Goal: Information Seeking & Learning: Learn about a topic

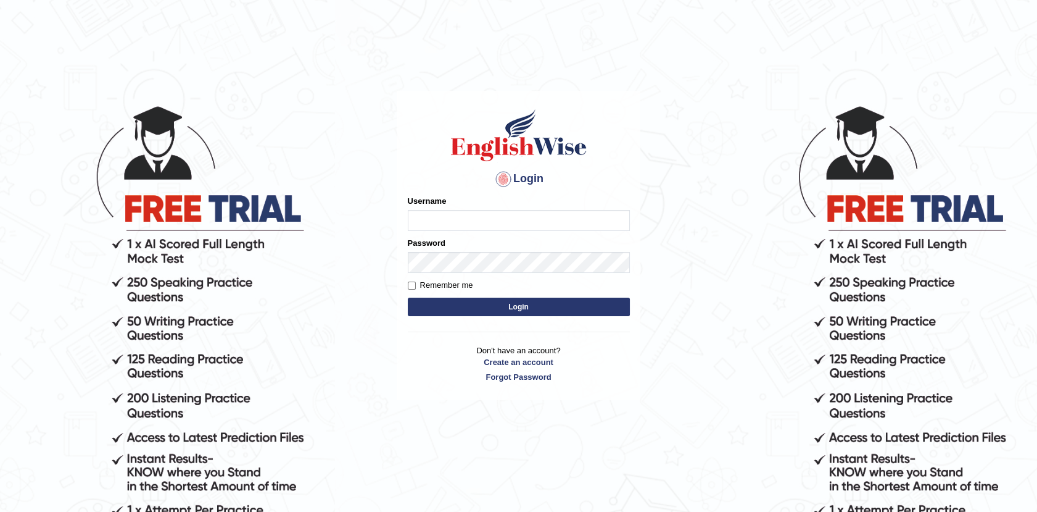
type input "Afreen11"
click at [497, 305] on button "Login" at bounding box center [519, 306] width 222 height 19
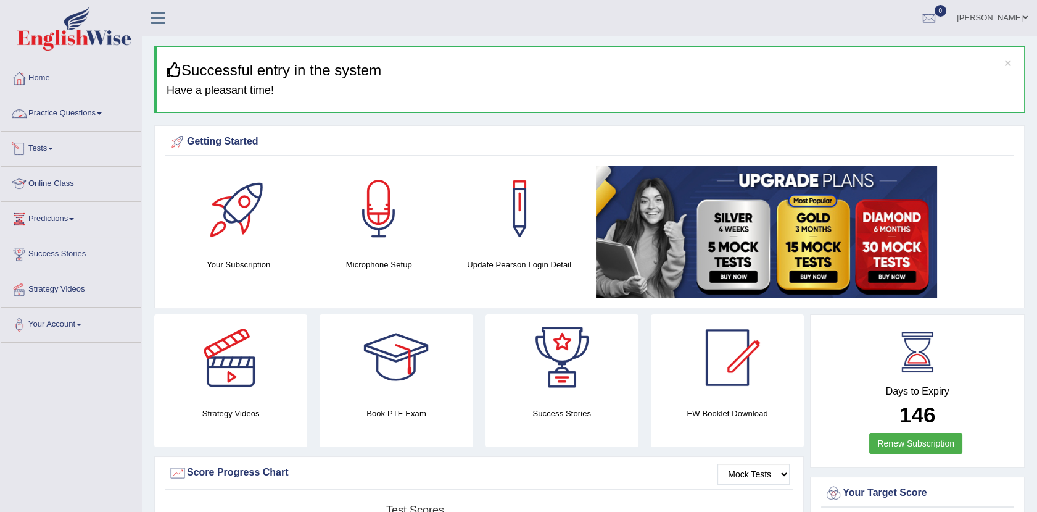
click at [91, 125] on link "Practice Questions" at bounding box center [71, 111] width 141 height 31
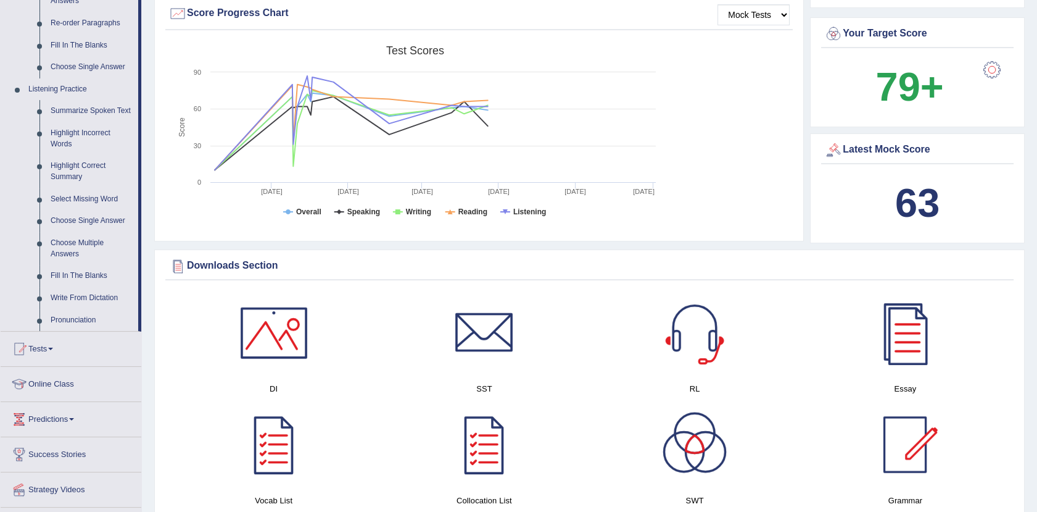
scroll to position [512, 0]
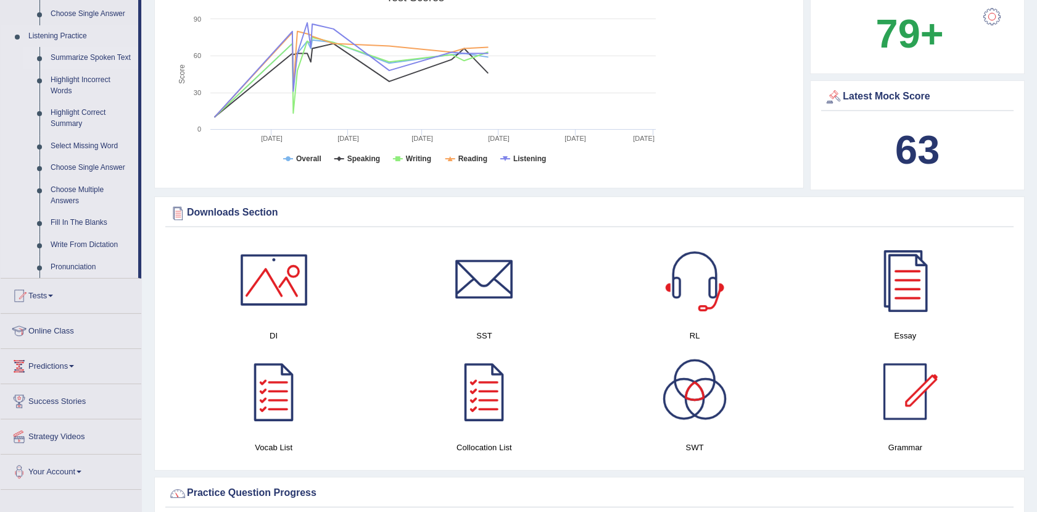
click at [91, 58] on link "Summarize Spoken Text" at bounding box center [91, 58] width 93 height 22
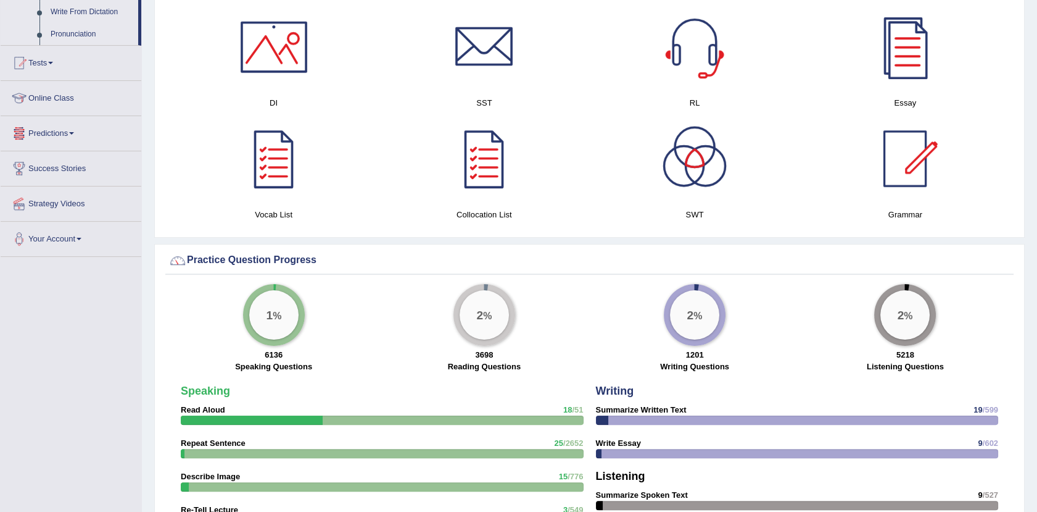
scroll to position [803, 0]
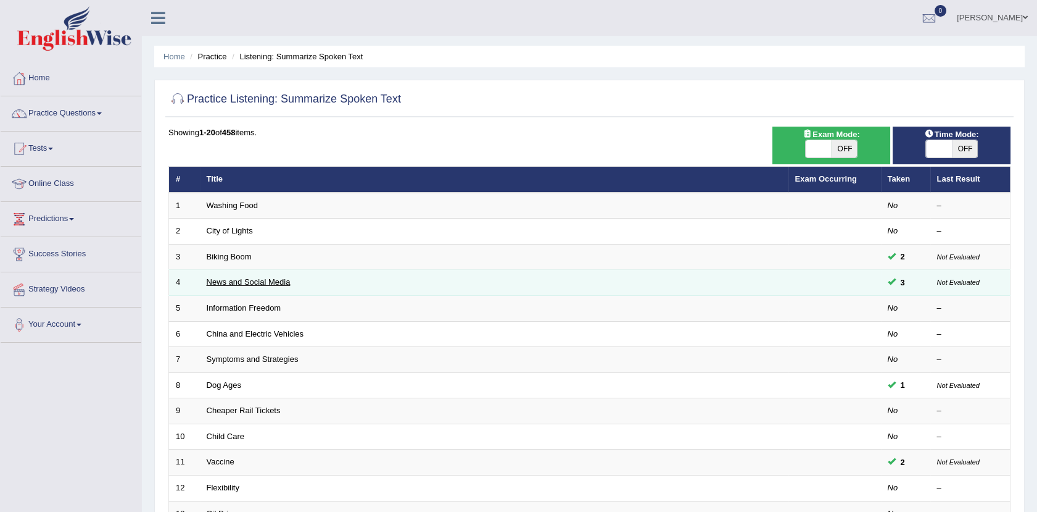
click at [275, 278] on link "News and Social Media" at bounding box center [249, 281] width 84 height 9
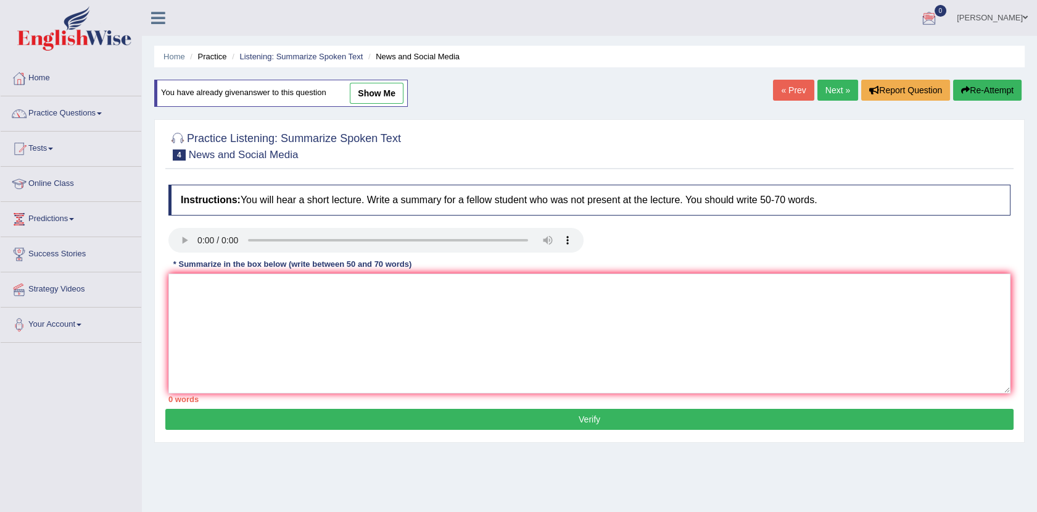
click at [365, 87] on link "show me" at bounding box center [377, 93] width 54 height 21
type textarea "The speaker provided an overview of news and social media. To begin with, they …"
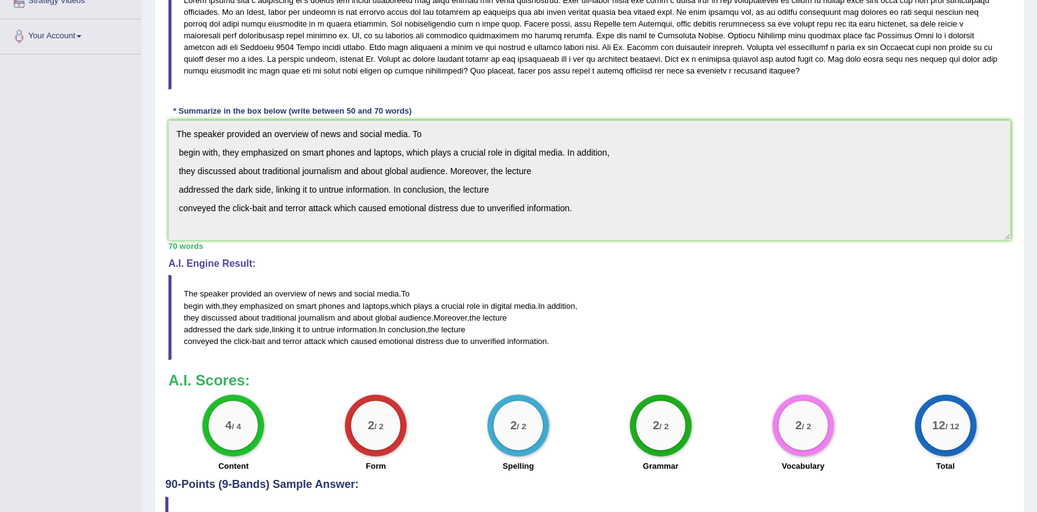
scroll to position [261, 0]
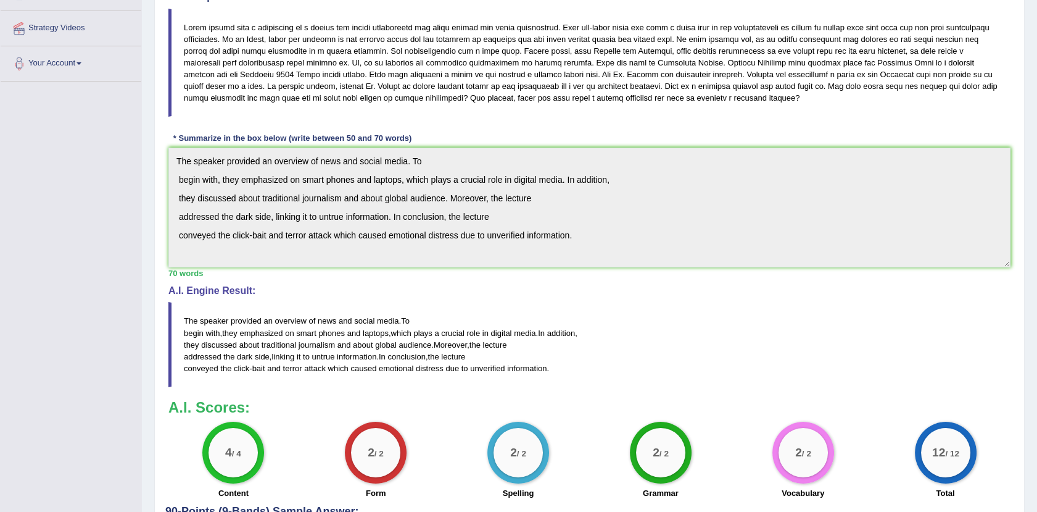
click at [678, 384] on blockquote "The speaker provided an overview of news and social media . To begin with , the…" at bounding box center [589, 344] width 842 height 85
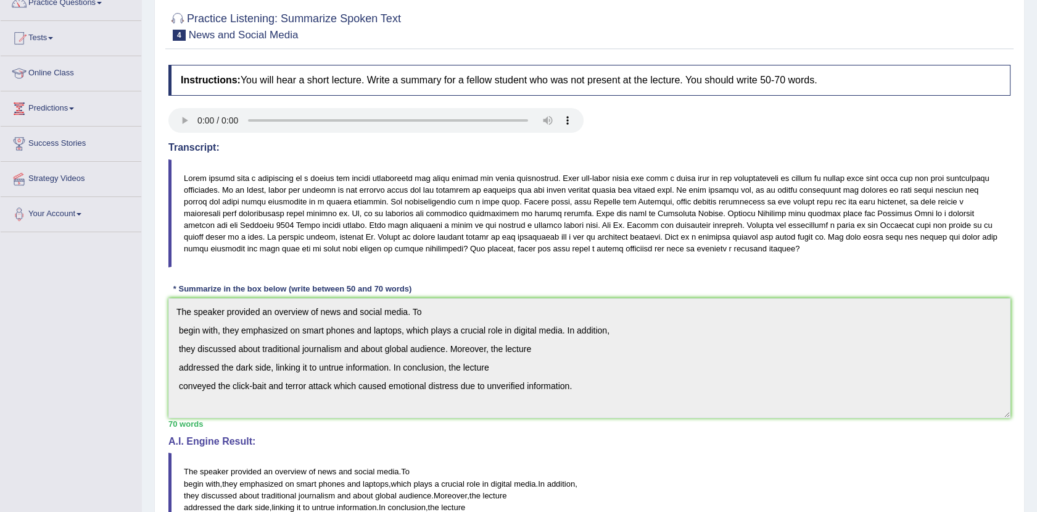
scroll to position [0, 0]
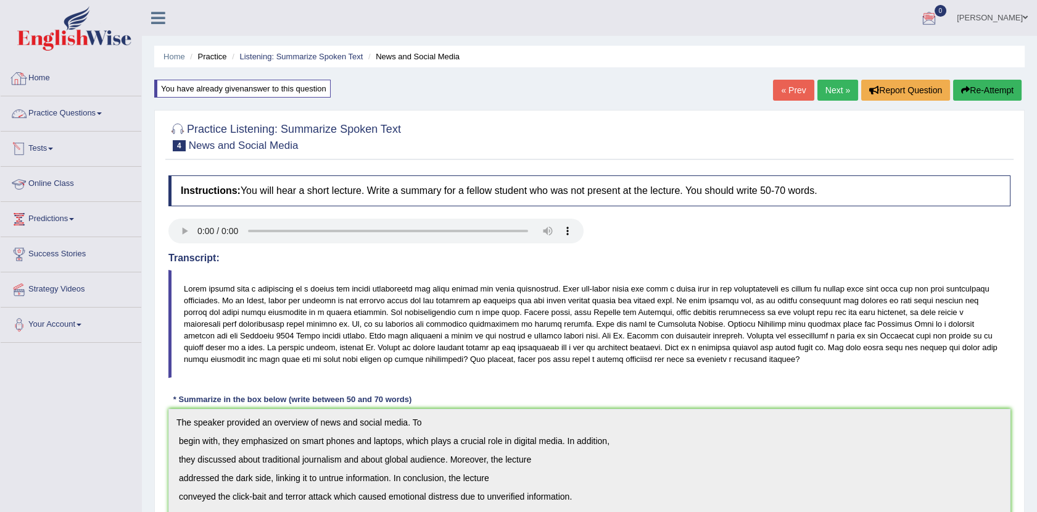
click at [94, 109] on link "Practice Questions" at bounding box center [71, 111] width 141 height 31
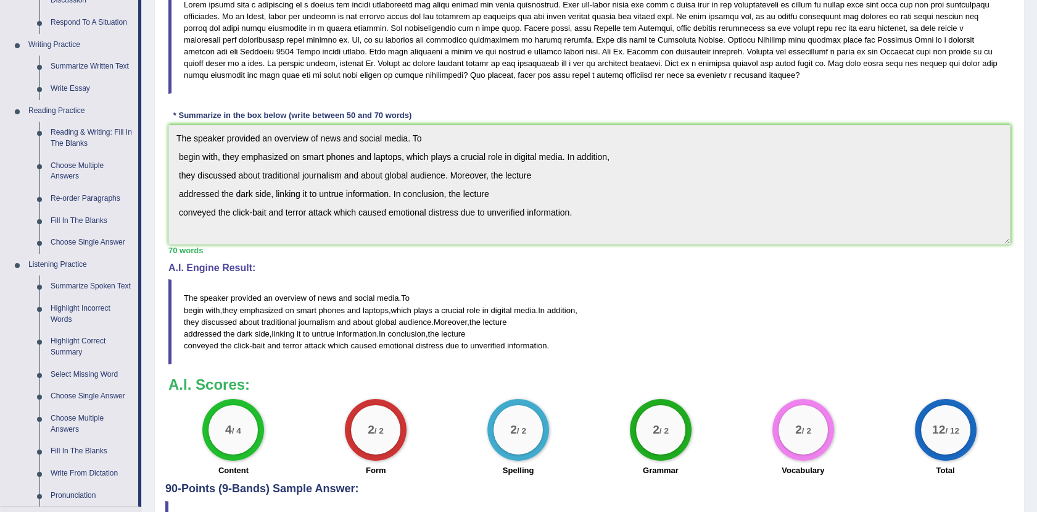
scroll to position [305, 0]
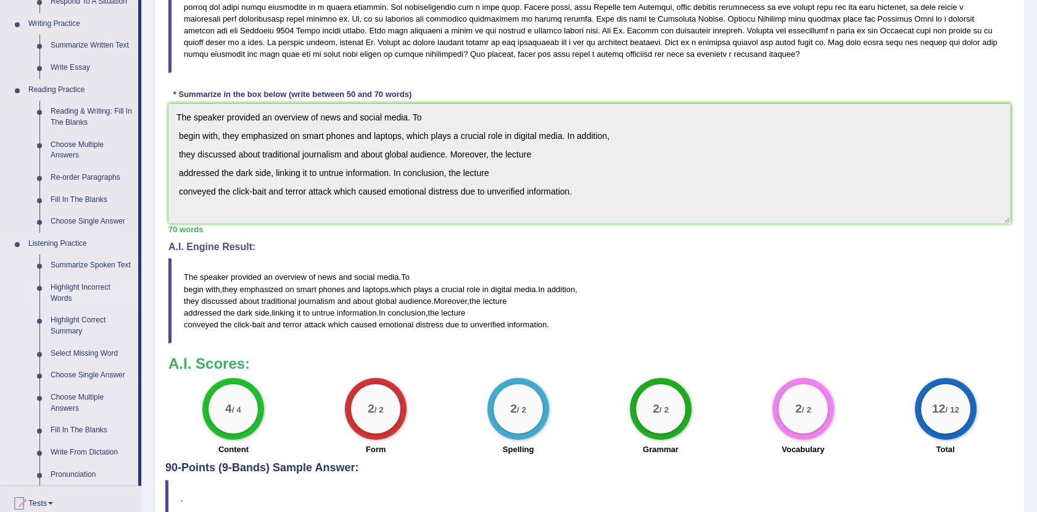
click at [58, 296] on link "Highlight Incorrect Words" at bounding box center [91, 292] width 93 height 33
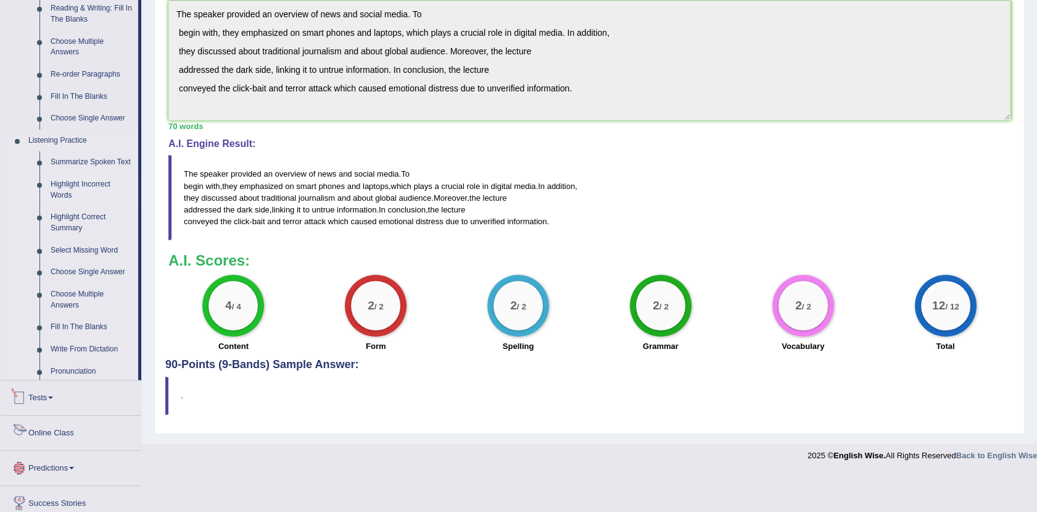
scroll to position [489, 0]
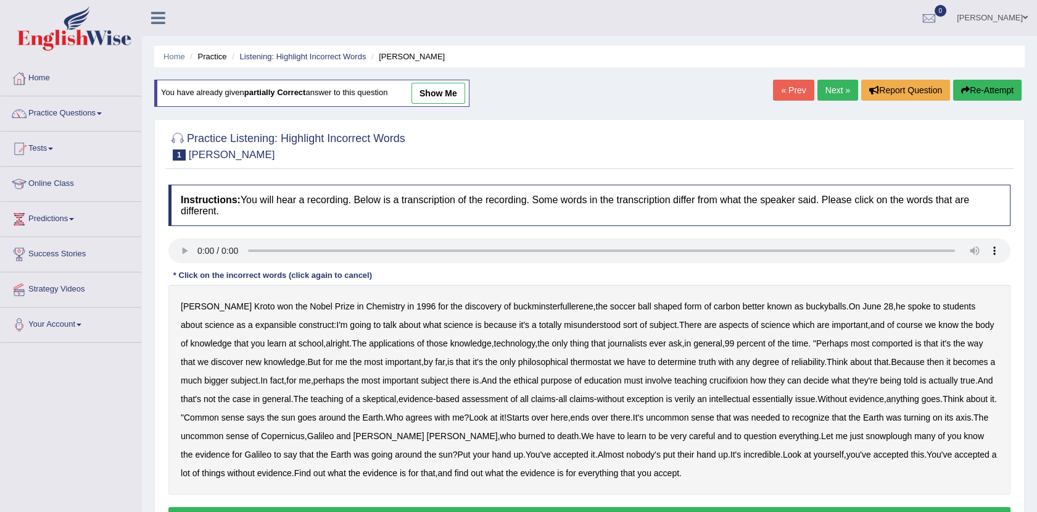
click at [339, 312] on div "Harold Kroto won the Nobel Prize in Chemistry in 1996 for the discovery of buck…" at bounding box center [589, 389] width 842 height 210
click at [366, 309] on b "Chemistry" at bounding box center [385, 306] width 39 height 10
click at [255, 324] on b "expansible" at bounding box center [275, 325] width 41 height 10
click at [897, 341] on b "comported" at bounding box center [892, 343] width 41 height 10
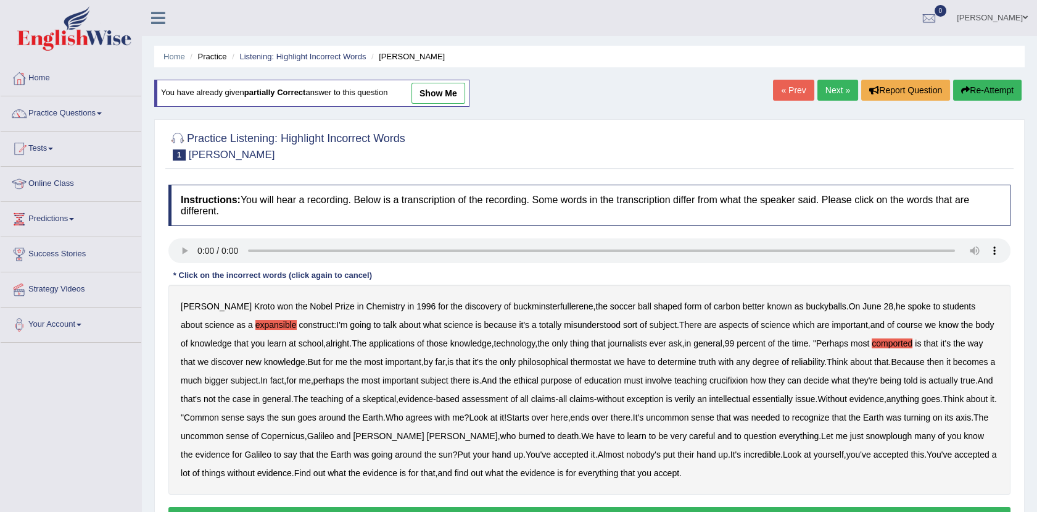
click at [603, 362] on b "thermostat" at bounding box center [591, 362] width 41 height 10
click at [695, 401] on b "verily" at bounding box center [685, 399] width 20 height 10
click at [897, 433] on b "snowplough" at bounding box center [889, 436] width 46 height 10
click at [597, 511] on button "Verify" at bounding box center [589, 517] width 842 height 21
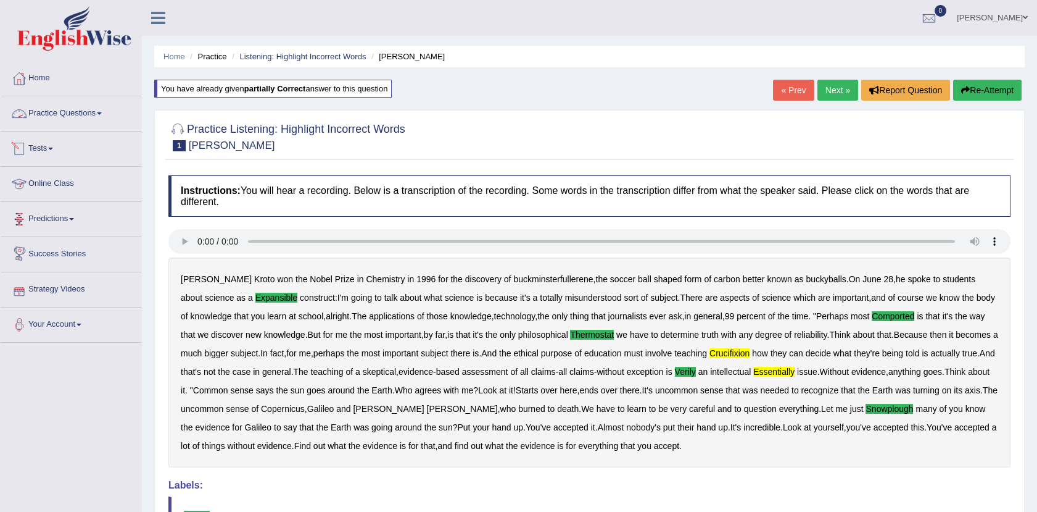
click at [72, 110] on link "Practice Questions" at bounding box center [71, 111] width 141 height 31
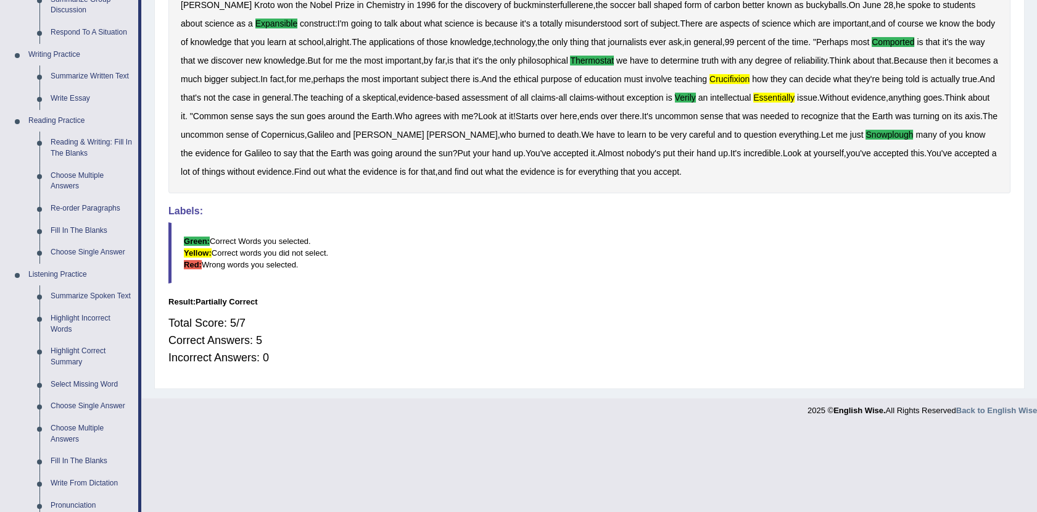
scroll to position [293, 0]
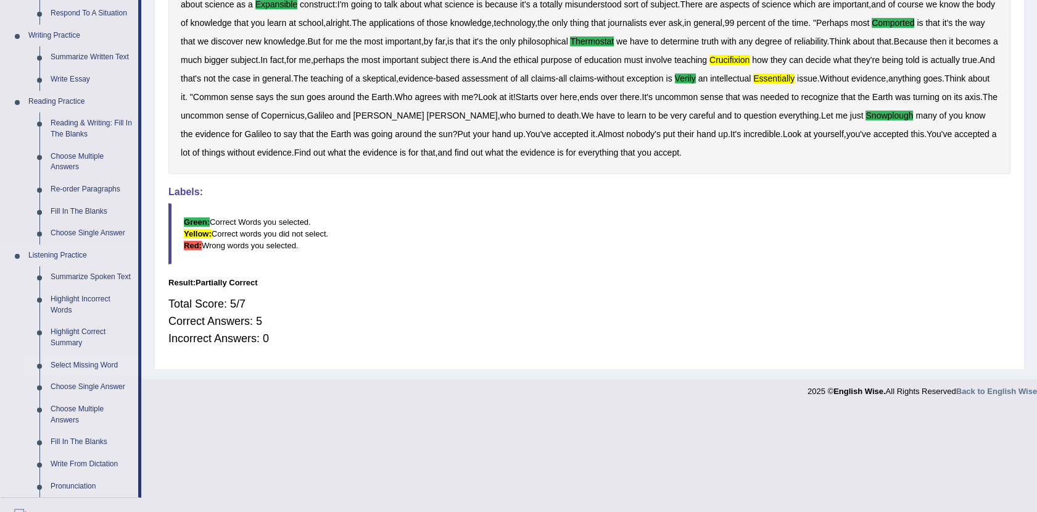
click at [90, 368] on link "Select Missing Word" at bounding box center [91, 365] width 93 height 22
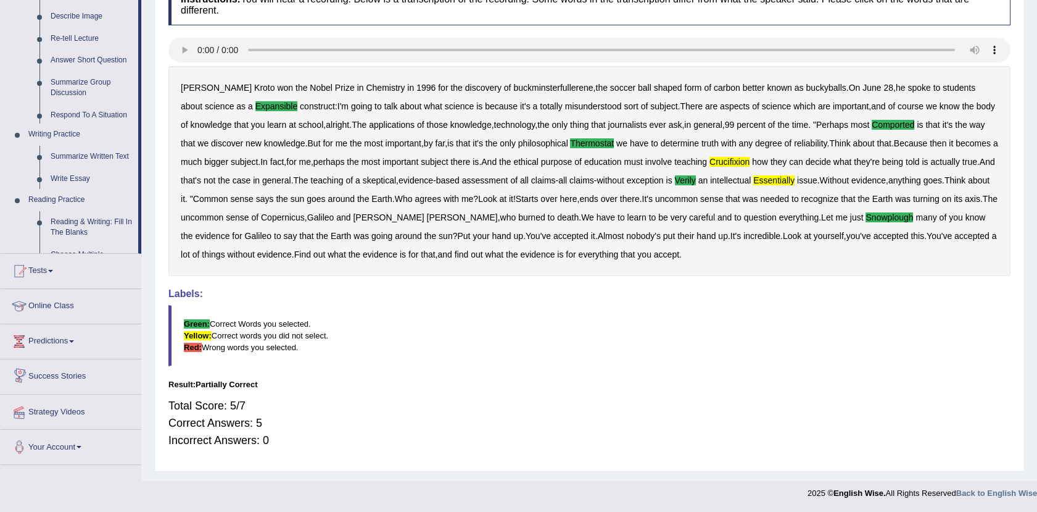
scroll to position [390, 0]
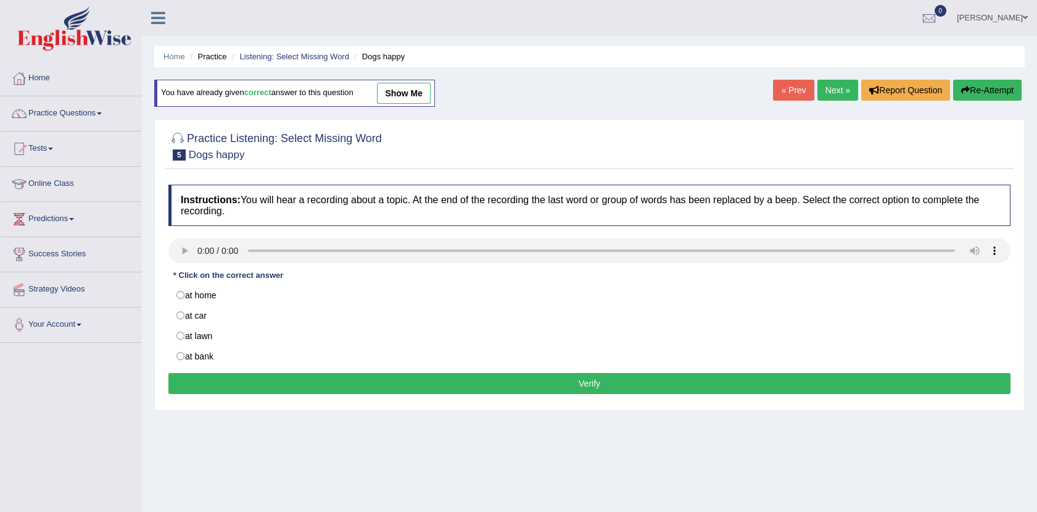
click at [404, 96] on link "show me" at bounding box center [404, 93] width 54 height 21
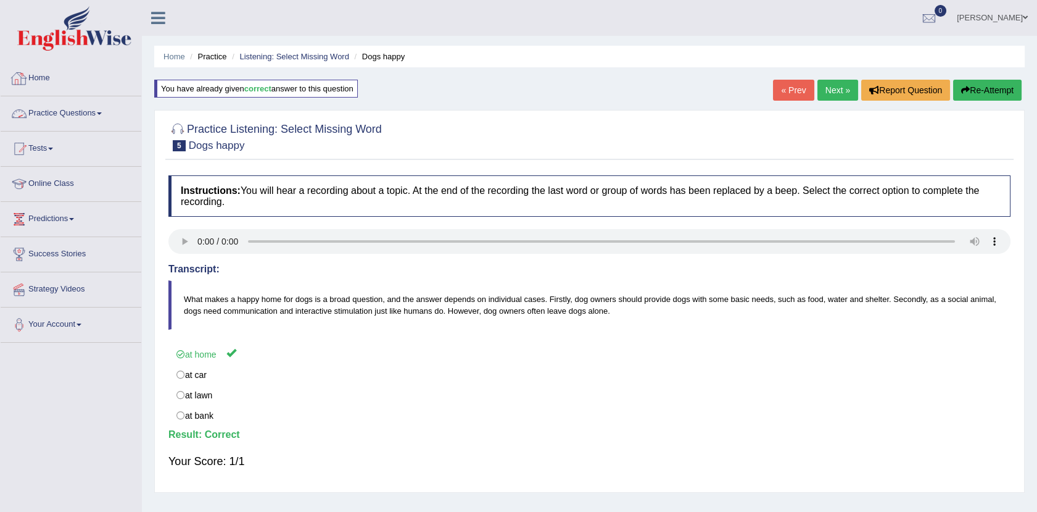
click at [59, 109] on link "Practice Questions" at bounding box center [71, 111] width 141 height 31
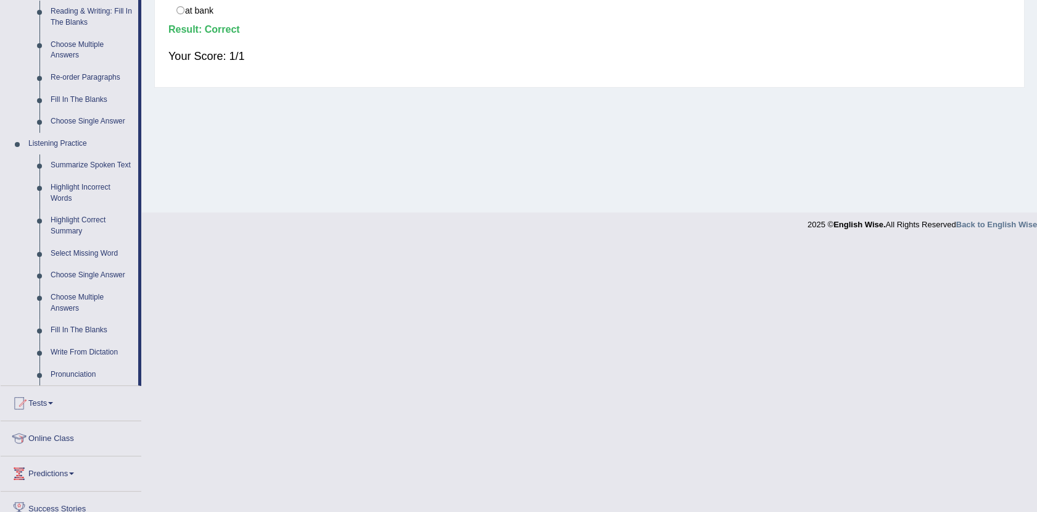
scroll to position [425, 0]
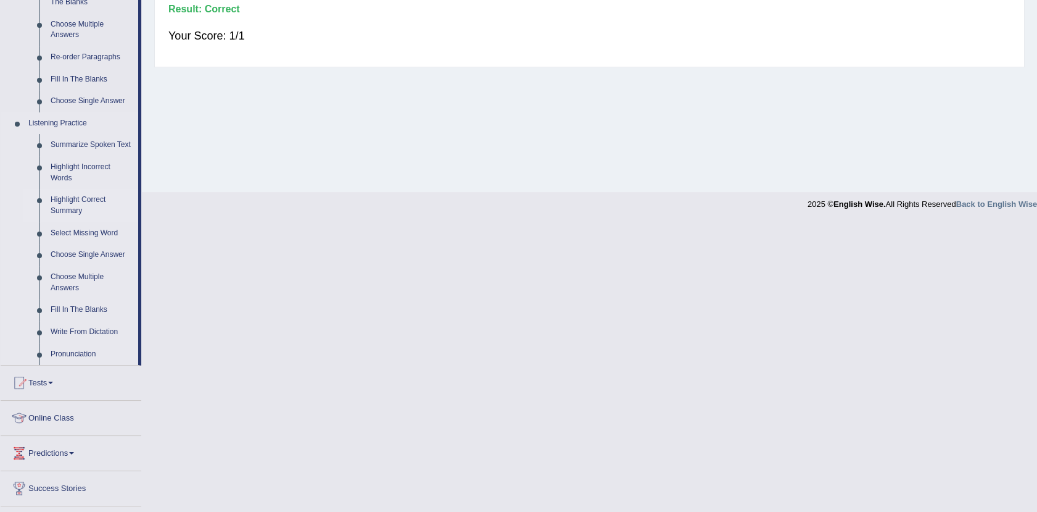
click at [80, 203] on link "Highlight Correct Summary" at bounding box center [91, 205] width 93 height 33
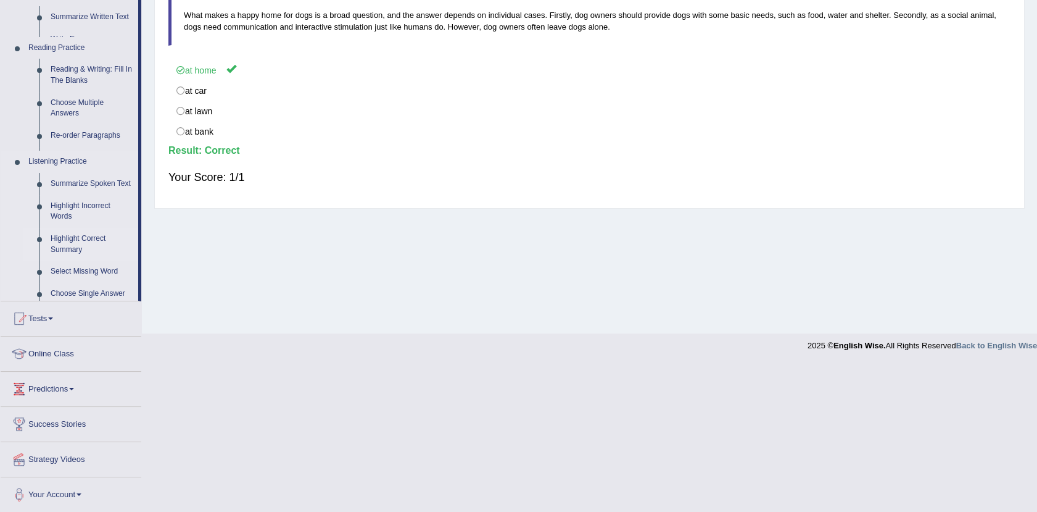
scroll to position [136, 0]
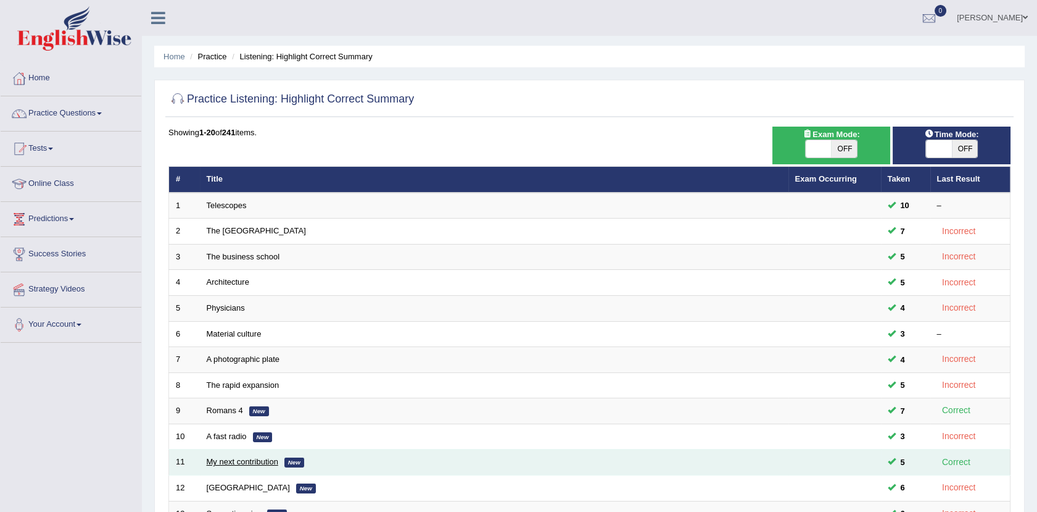
click at [271, 458] on link "My next contribution" at bounding box center [243, 461] width 72 height 9
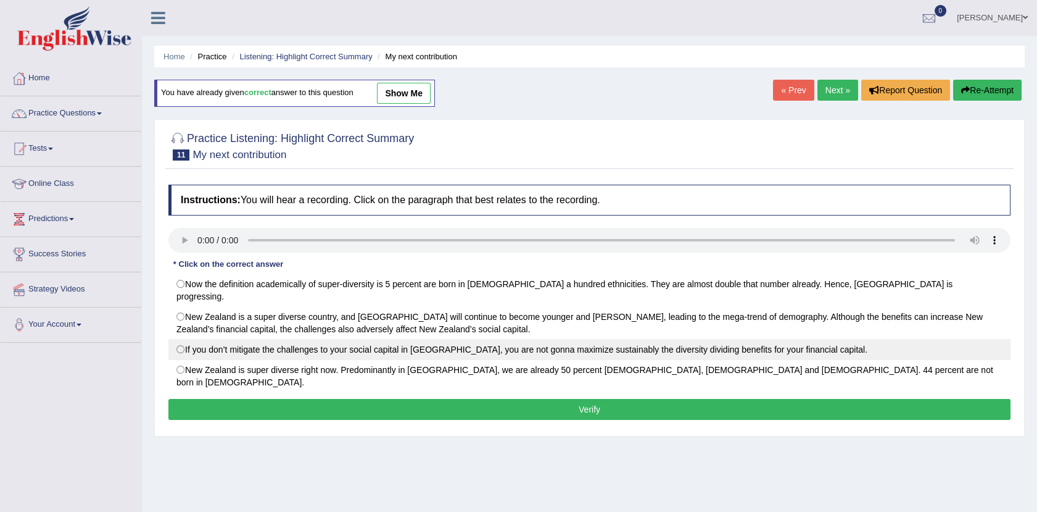
click at [211, 339] on label "If you don’t mitigate the challenges to your social capital in New Zealand, you…" at bounding box center [589, 349] width 842 height 21
radio input "true"
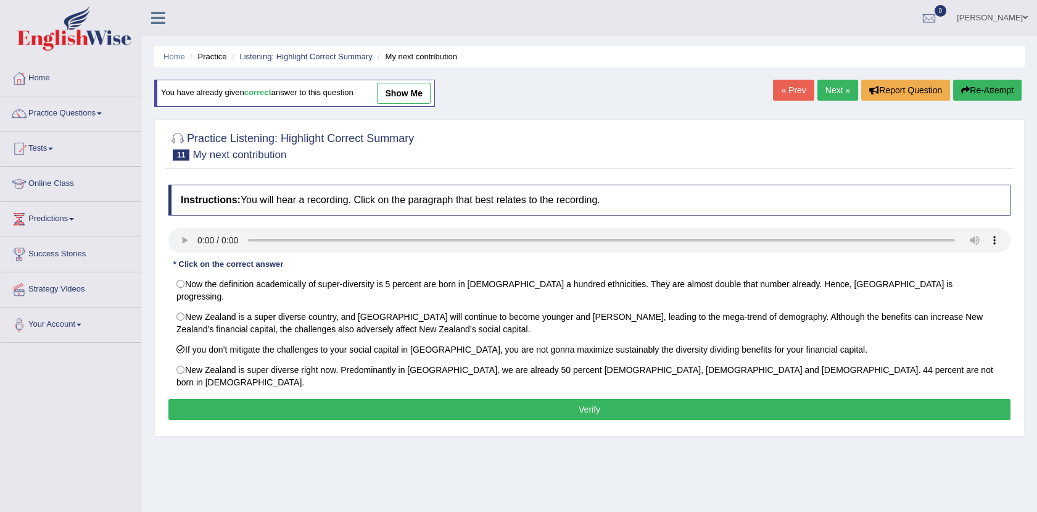
click at [439, 399] on button "Verify" at bounding box center [589, 409] width 842 height 21
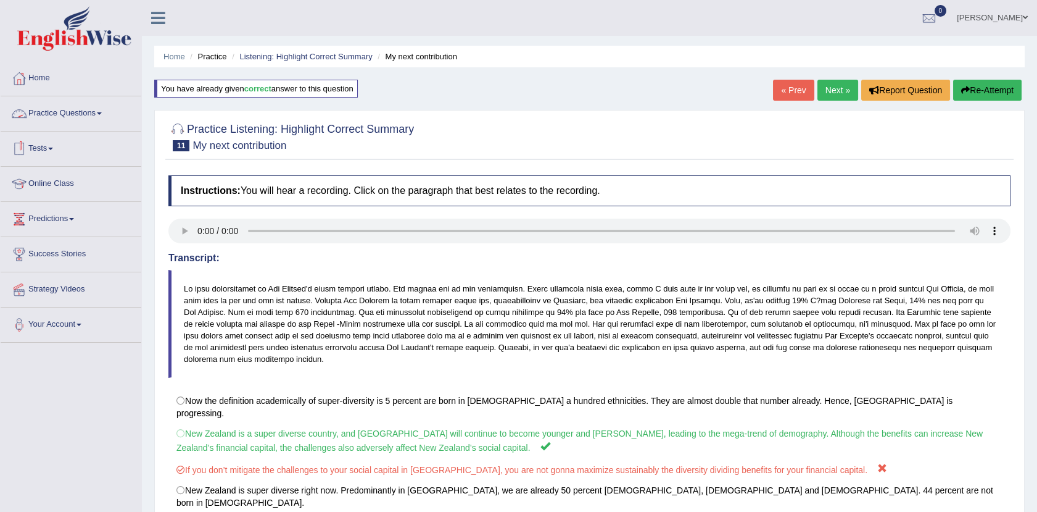
click at [62, 113] on link "Practice Questions" at bounding box center [71, 111] width 141 height 31
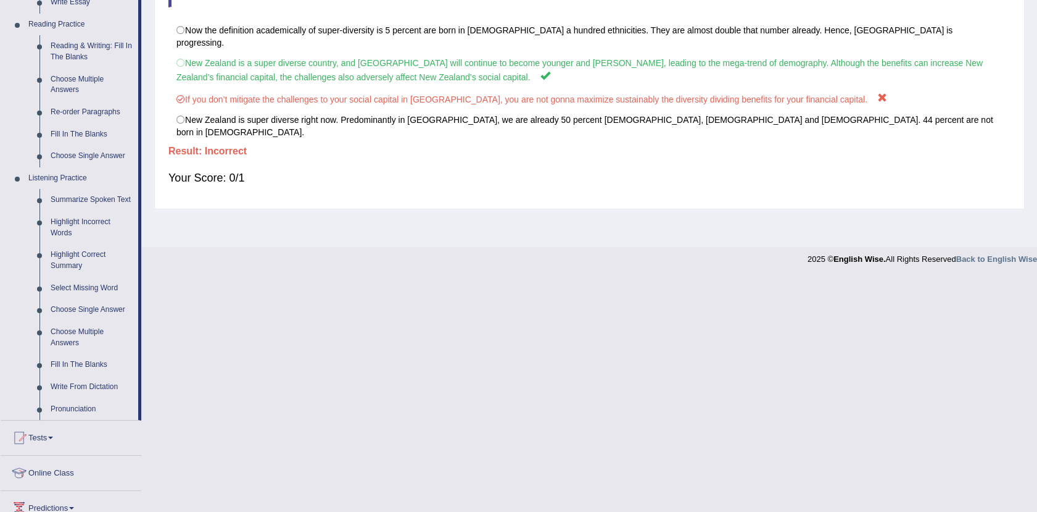
scroll to position [371, 0]
click at [83, 328] on link "Choose Multiple Answers" at bounding box center [91, 336] width 93 height 33
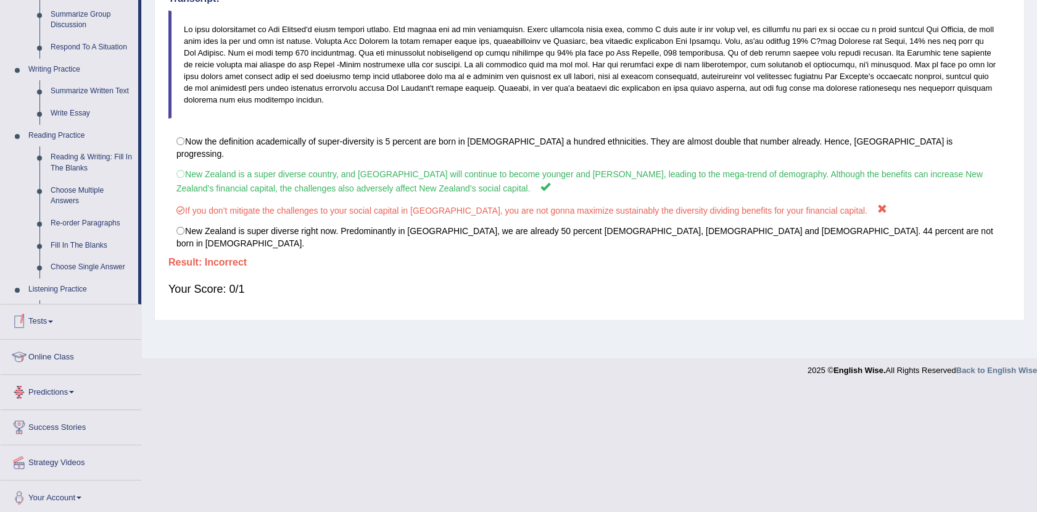
scroll to position [318, 0]
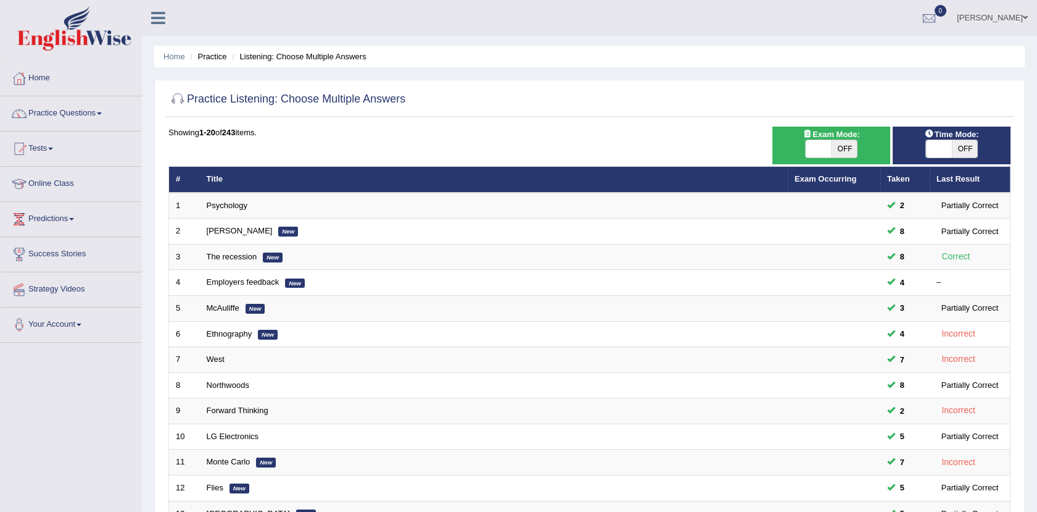
scroll to position [304, 0]
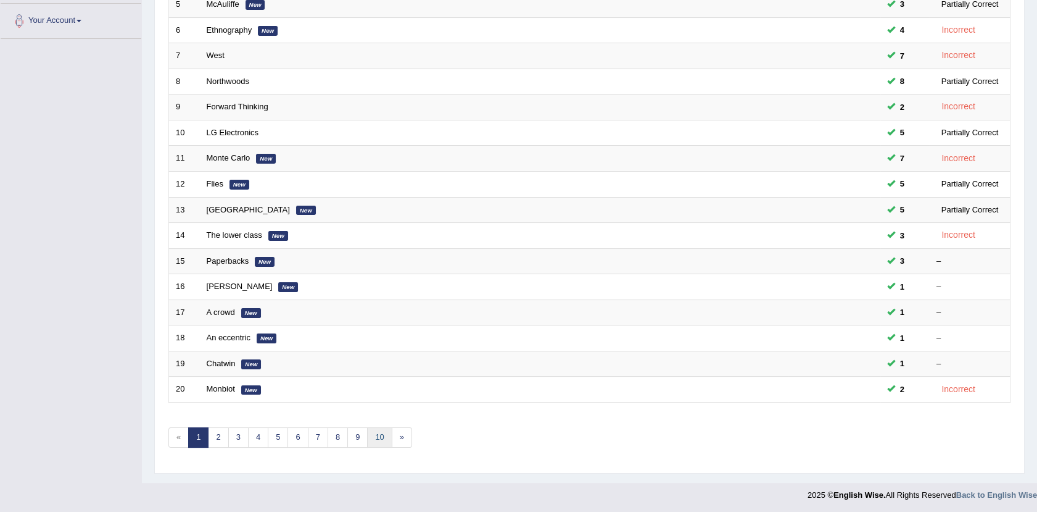
click at [371, 444] on link "10" at bounding box center [379, 437] width 25 height 20
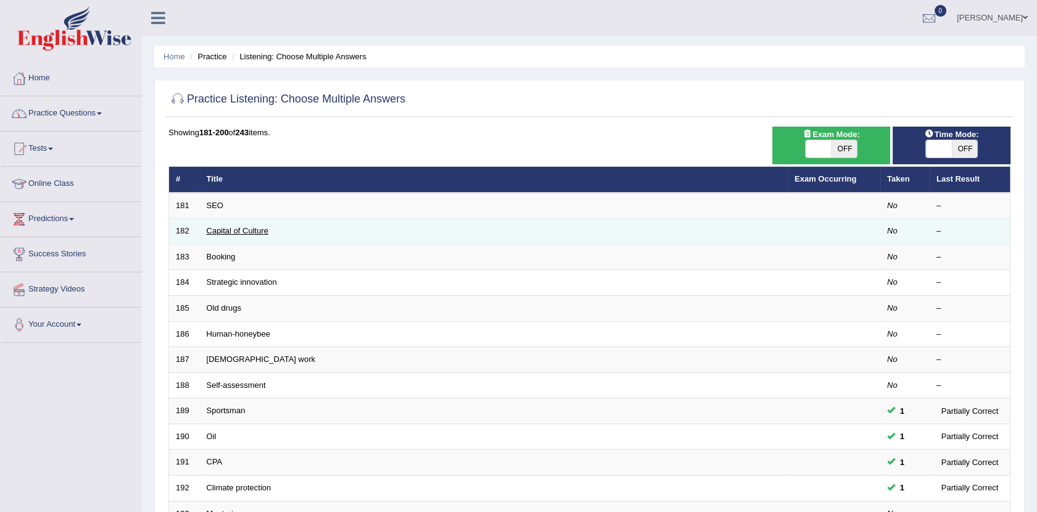
click at [228, 226] on link "Capital of Culture" at bounding box center [238, 230] width 62 height 9
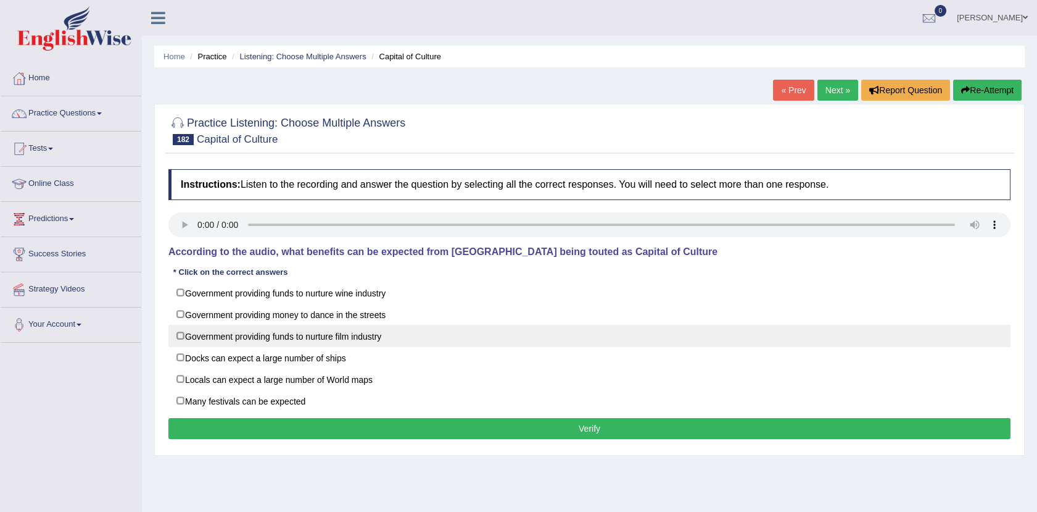
click at [180, 331] on label "Government providing funds to nurture film industry" at bounding box center [589, 336] width 842 height 22
checkbox input "true"
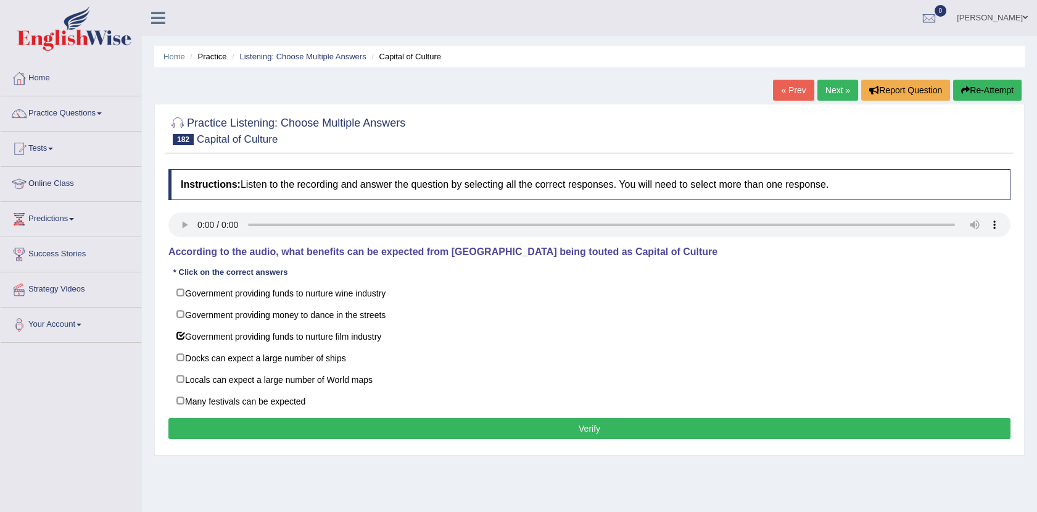
click at [258, 426] on button "Verify" at bounding box center [589, 428] width 842 height 21
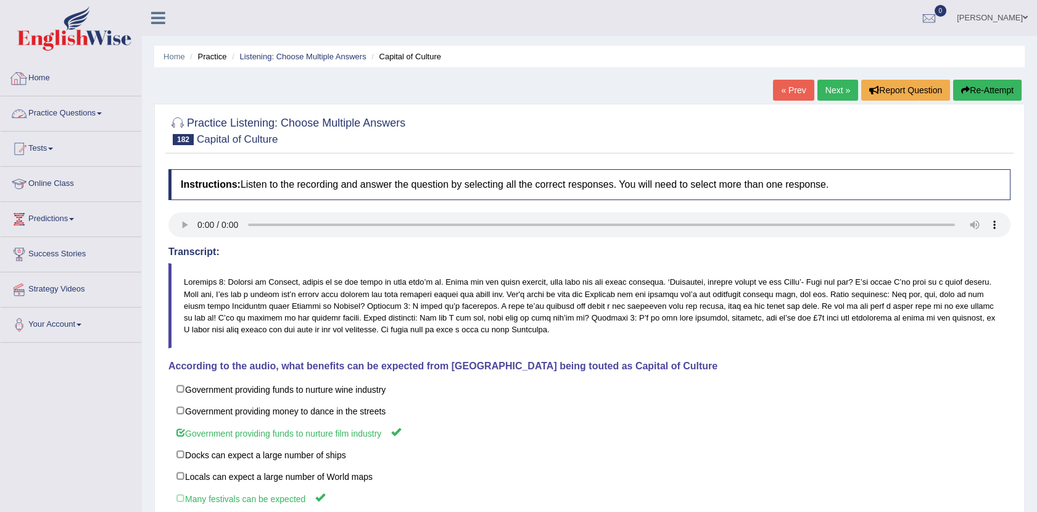
click at [86, 105] on link "Practice Questions" at bounding box center [71, 111] width 141 height 31
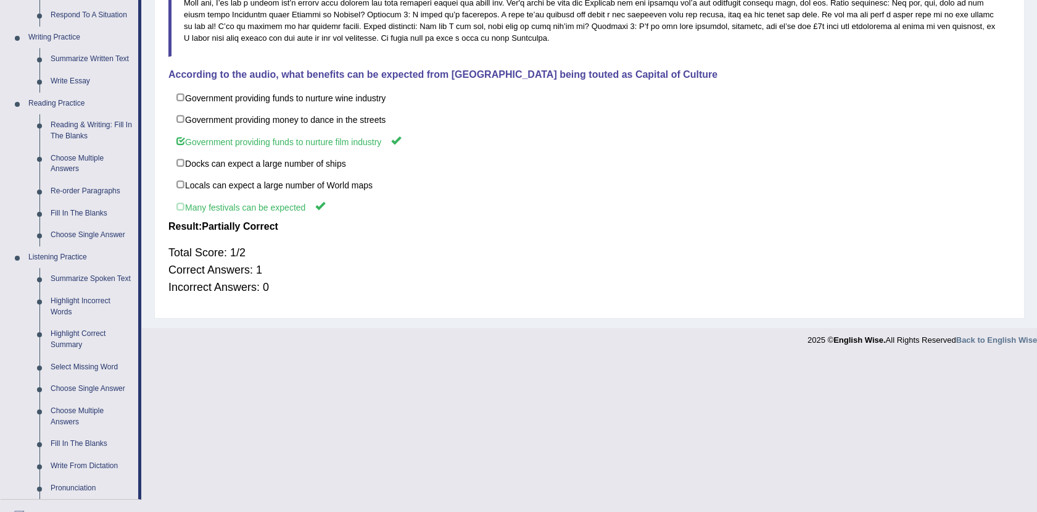
scroll to position [423, 0]
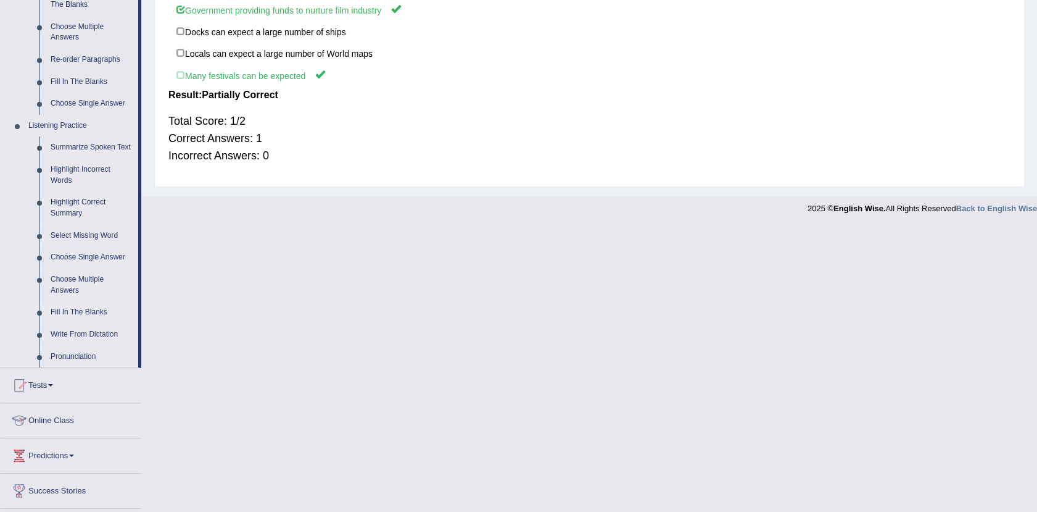
click at [78, 310] on link "Fill In The Blanks" at bounding box center [91, 312] width 93 height 22
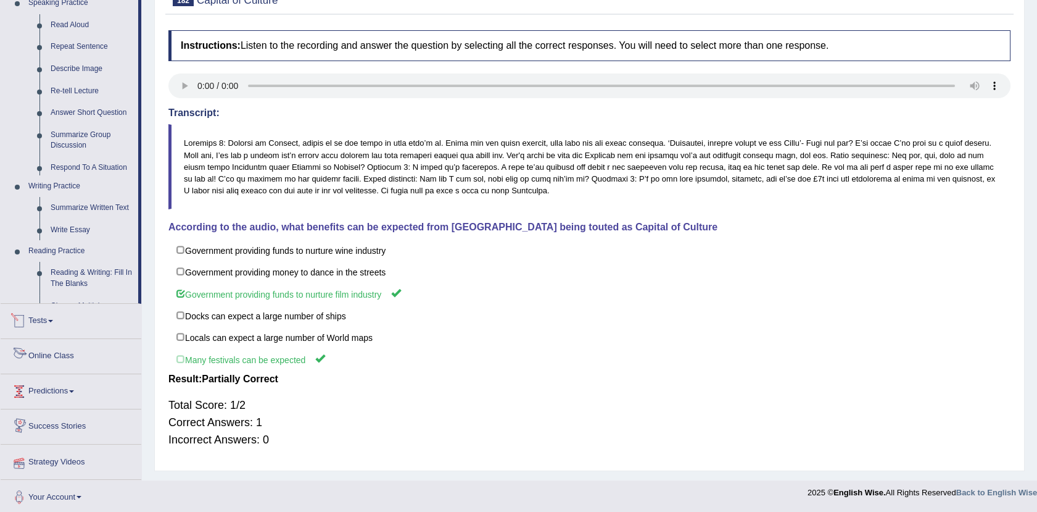
scroll to position [486, 0]
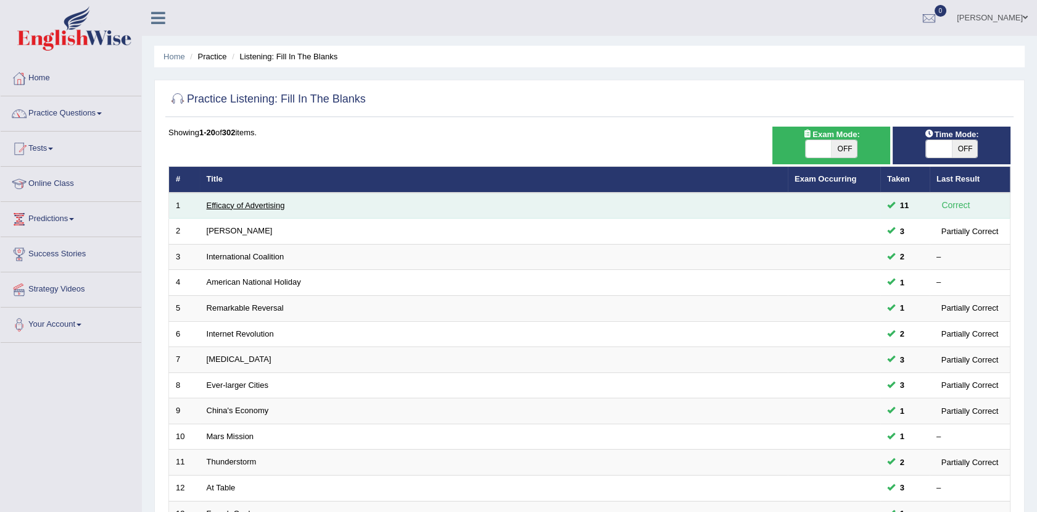
click at [247, 204] on link "Efficacy of Advertising" at bounding box center [246, 205] width 78 height 9
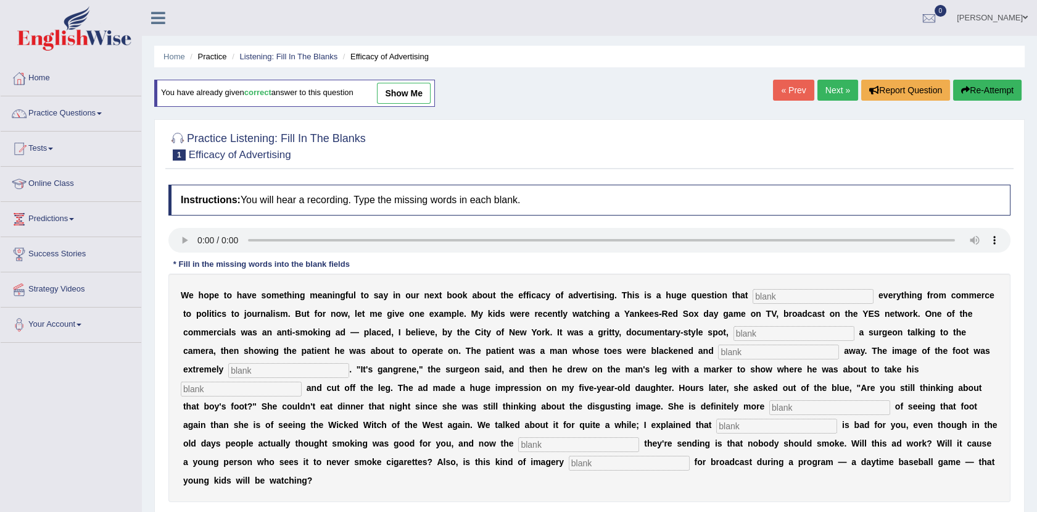
click at [407, 130] on div at bounding box center [589, 145] width 842 height 38
click at [753, 294] on input "text" at bounding box center [813, 296] width 121 height 15
type input "ipmcts"
click at [734, 334] on input "text" at bounding box center [794, 333] width 121 height 15
type input "ftrng"
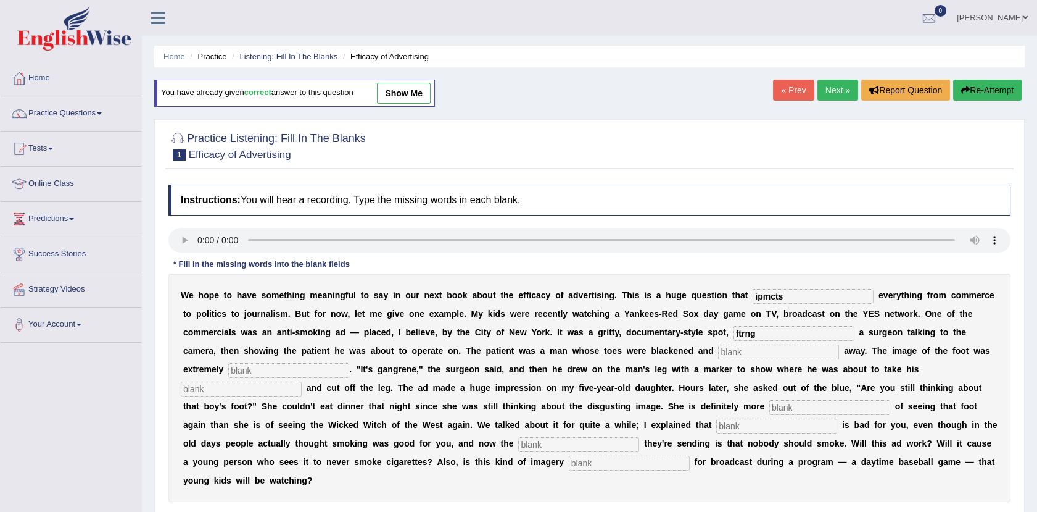
click at [718, 353] on input "text" at bounding box center [778, 351] width 121 height 15
type input "rtng"
click at [349, 363] on input "text" at bounding box center [288, 370] width 121 height 15
type input "dsgtng"
click at [302, 381] on input "text" at bounding box center [241, 388] width 121 height 15
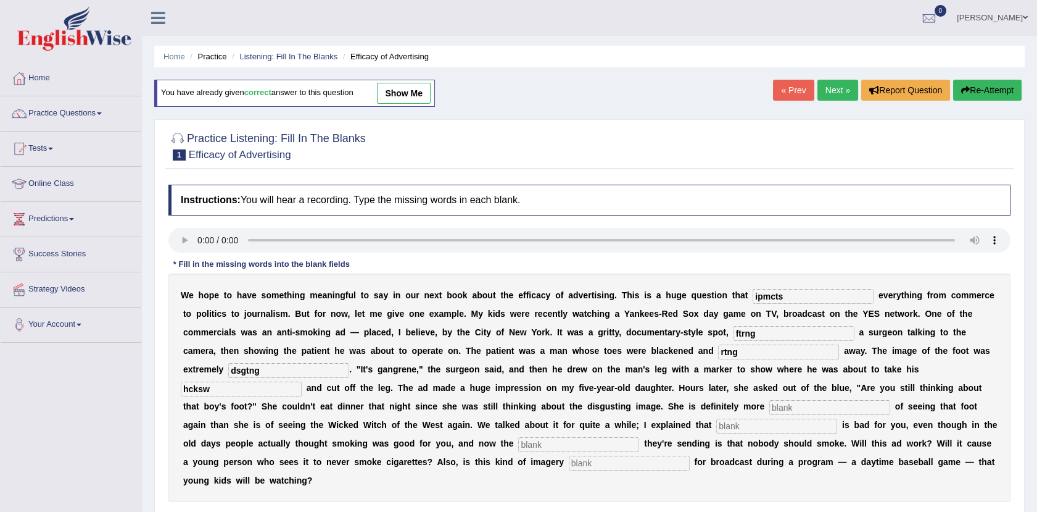
type input "hcksw"
click at [769, 405] on input "text" at bounding box center [829, 407] width 121 height 15
type input "scared"
click at [716, 422] on input "text" at bounding box center [776, 425] width 121 height 15
type input "smoking"
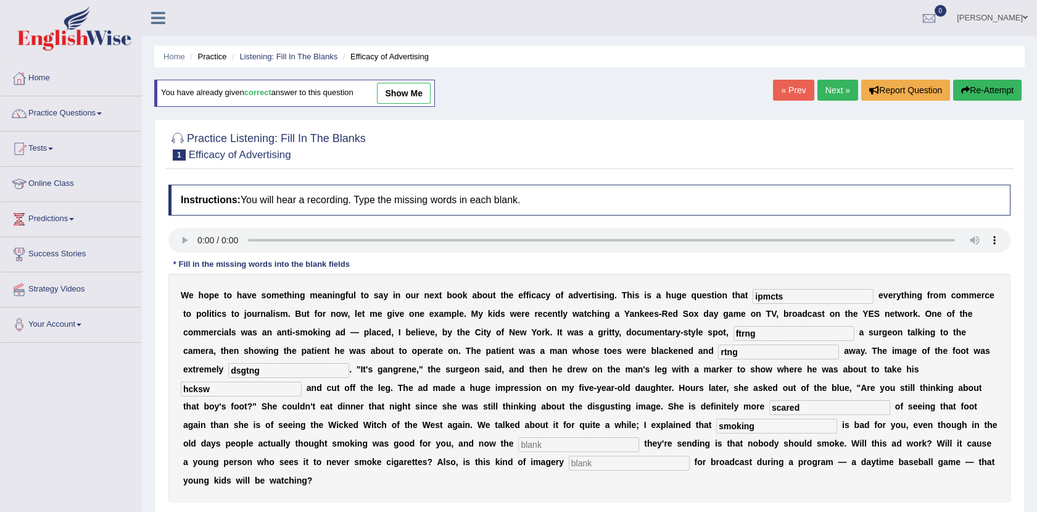
click at [639, 437] on input "text" at bounding box center [578, 444] width 121 height 15
type input "message"
click at [690, 455] on input "text" at bounding box center [629, 462] width 121 height 15
type input "appropriate"
click at [753, 289] on input "ipmcts" at bounding box center [813, 296] width 121 height 15
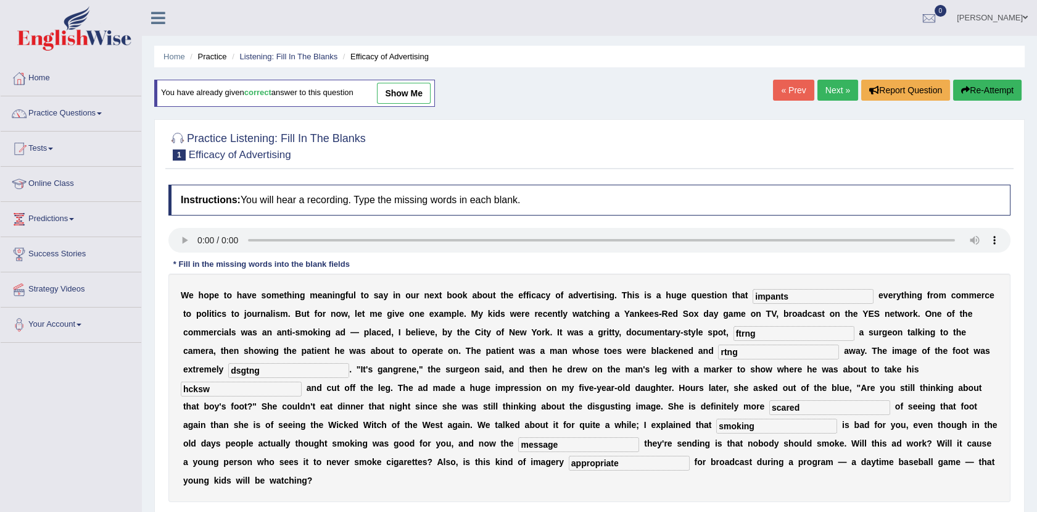
click at [753, 289] on input "impants" at bounding box center [813, 296] width 121 height 15
type input "impacts"
click at [734, 331] on input "ftrng" at bounding box center [794, 333] width 121 height 15
type input "featuring"
click at [718, 349] on input "rtng" at bounding box center [778, 351] width 121 height 15
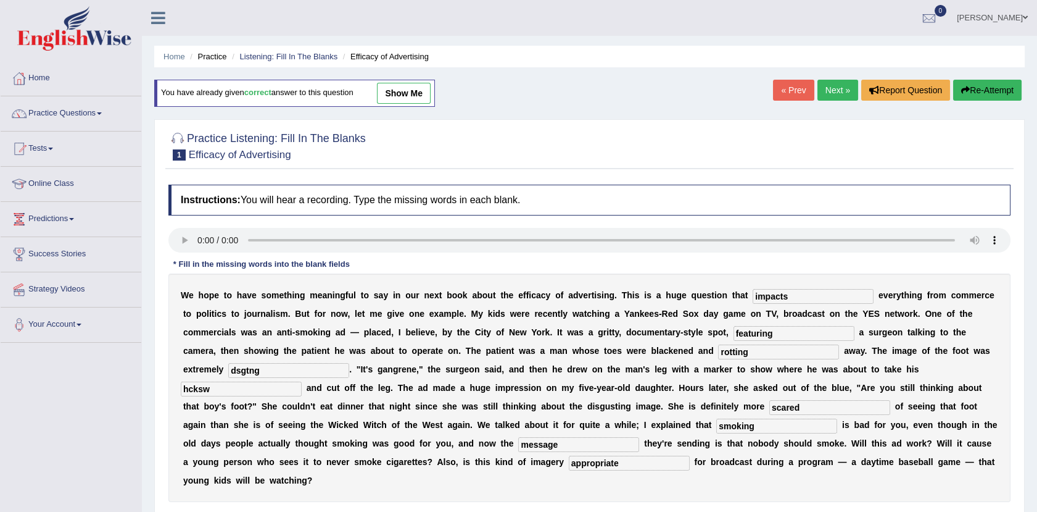
type input "rotting"
click at [349, 363] on input "dsgtng" at bounding box center [288, 370] width 121 height 15
click at [349, 363] on input "disgustong" at bounding box center [288, 370] width 121 height 15
type input "disgusting"
click at [302, 381] on input "hcksw" at bounding box center [241, 388] width 121 height 15
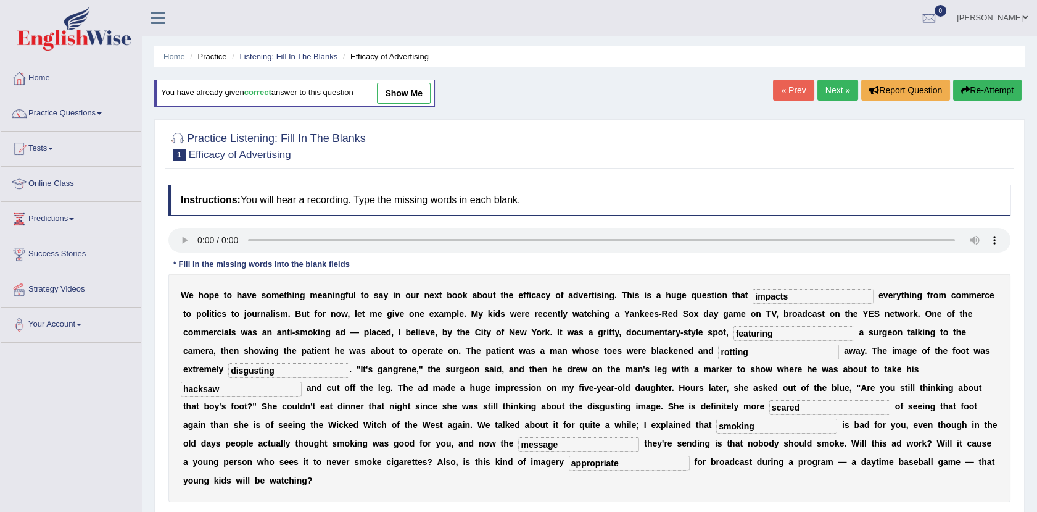
type input "hacksaw"
click at [412, 99] on link "show me" at bounding box center [404, 93] width 54 height 21
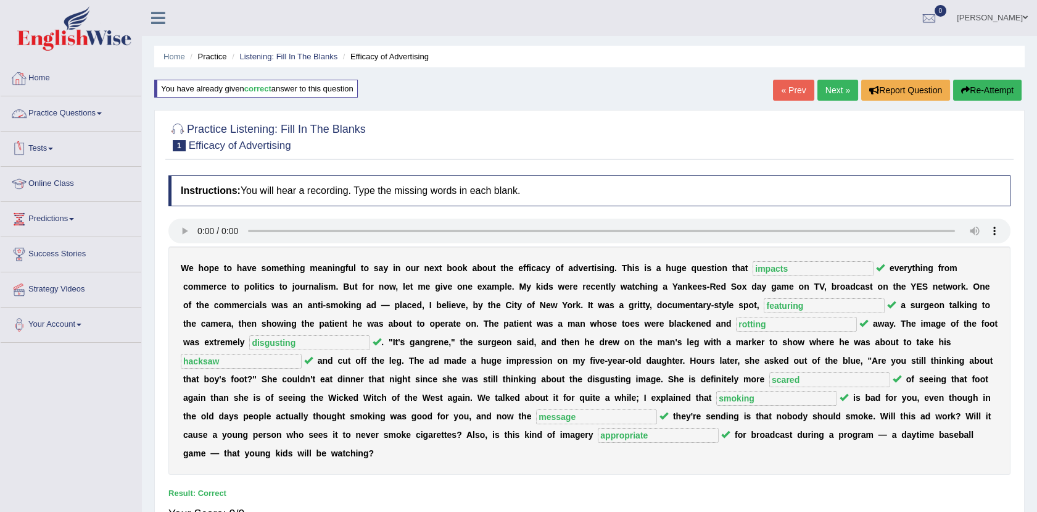
click at [91, 108] on link "Practice Questions" at bounding box center [71, 111] width 141 height 31
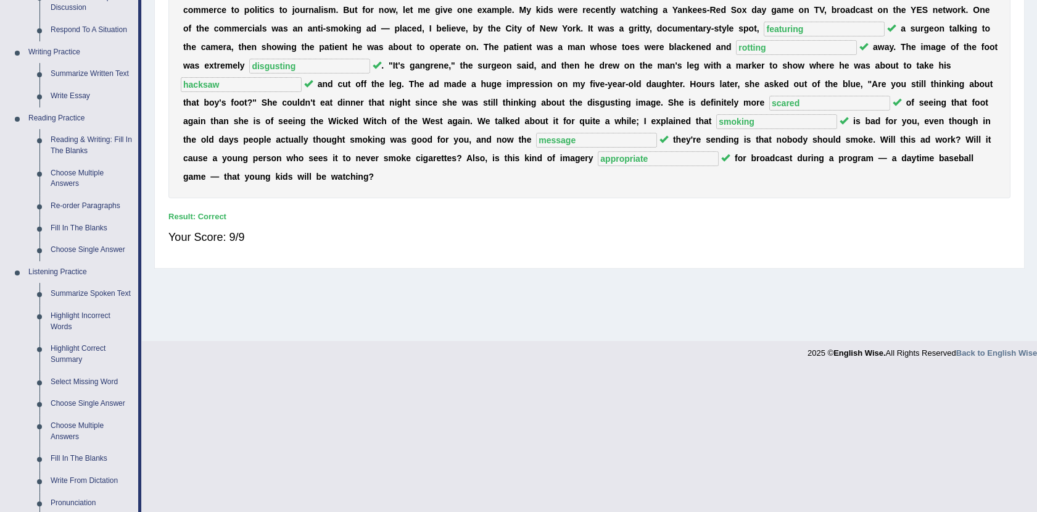
scroll to position [439, 0]
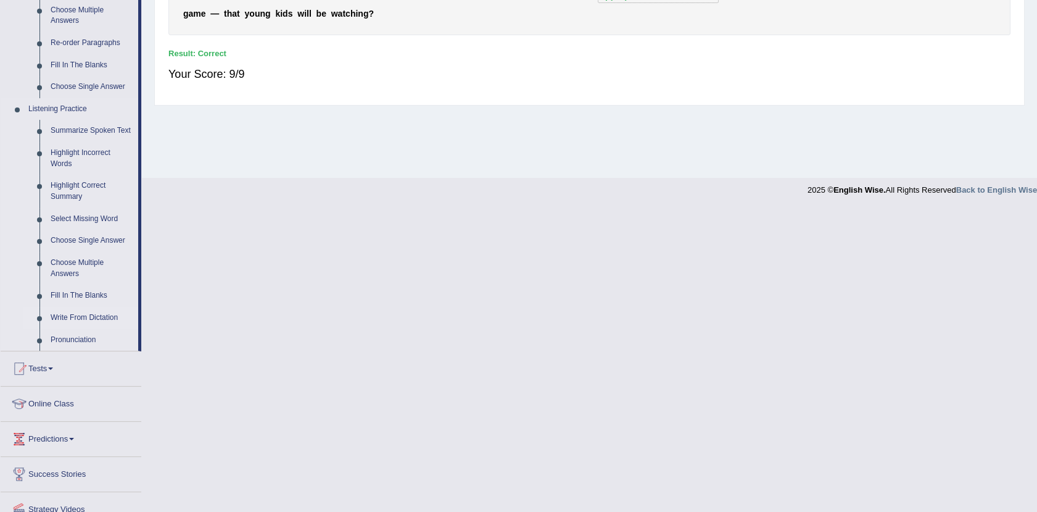
click at [58, 313] on link "Write From Dictation" at bounding box center [91, 318] width 93 height 22
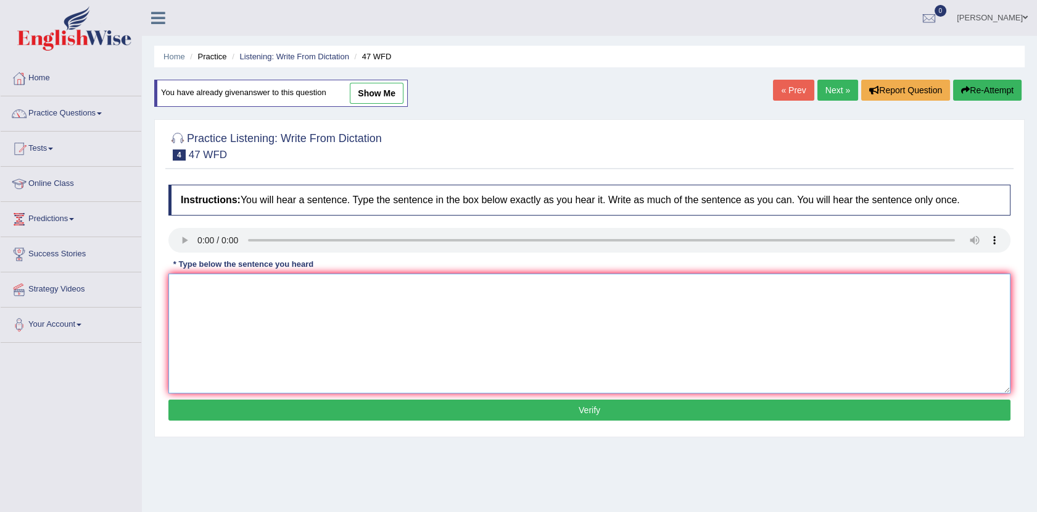
click at [193, 290] on textarea at bounding box center [589, 333] width 842 height 120
click at [257, 283] on textarea "tdoswhittesttube Two drops of solutions solution were was heated in a test-tube…" at bounding box center [589, 333] width 842 height 120
drag, startPoint x: 251, startPoint y: 285, endPoint x: 168, endPoint y: 280, distance: 83.5
click at [168, 280] on div "Instructions: You will hear a sentence. Type the sentence in the box below exac…" at bounding box center [589, 304] width 848 height 252
type textarea "Two drops of solutions solution were was heated in a test-tube test tube."
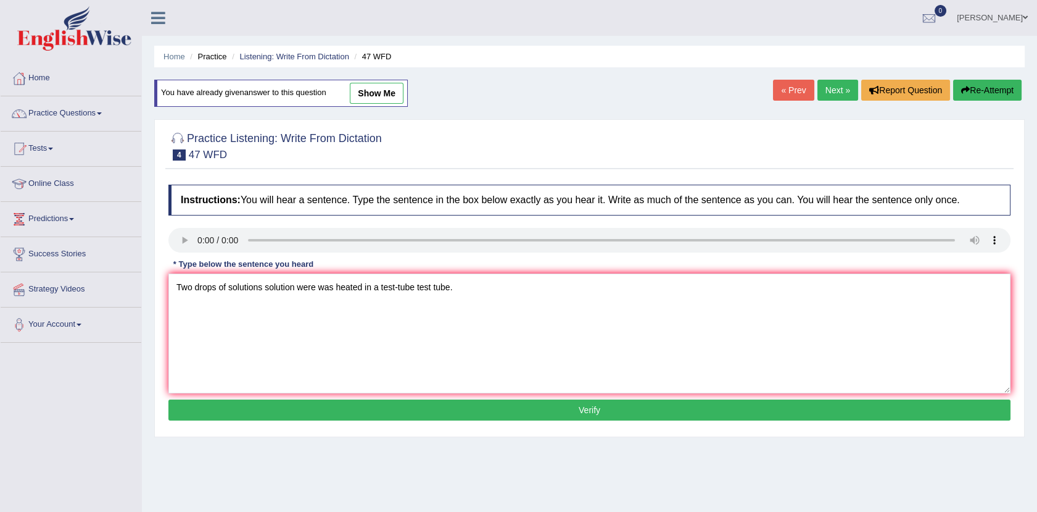
click at [481, 412] on button "Verify" at bounding box center [589, 409] width 842 height 21
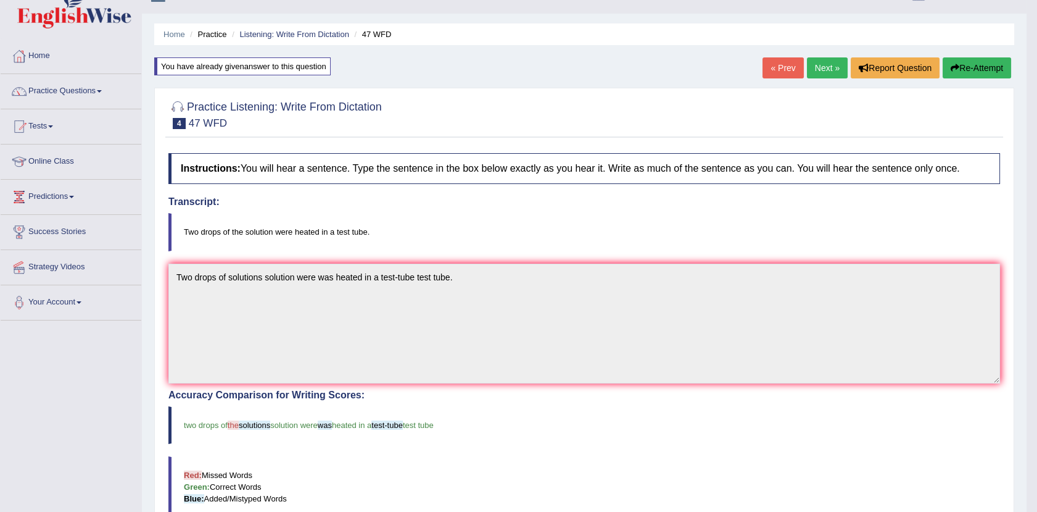
scroll to position [22, 0]
click at [1022, 106] on div "Home Practice Listening: Write From Dictation 47 WFD You have already given ans…" at bounding box center [584, 360] width 885 height 764
